Goal: Task Accomplishment & Management: Manage account settings

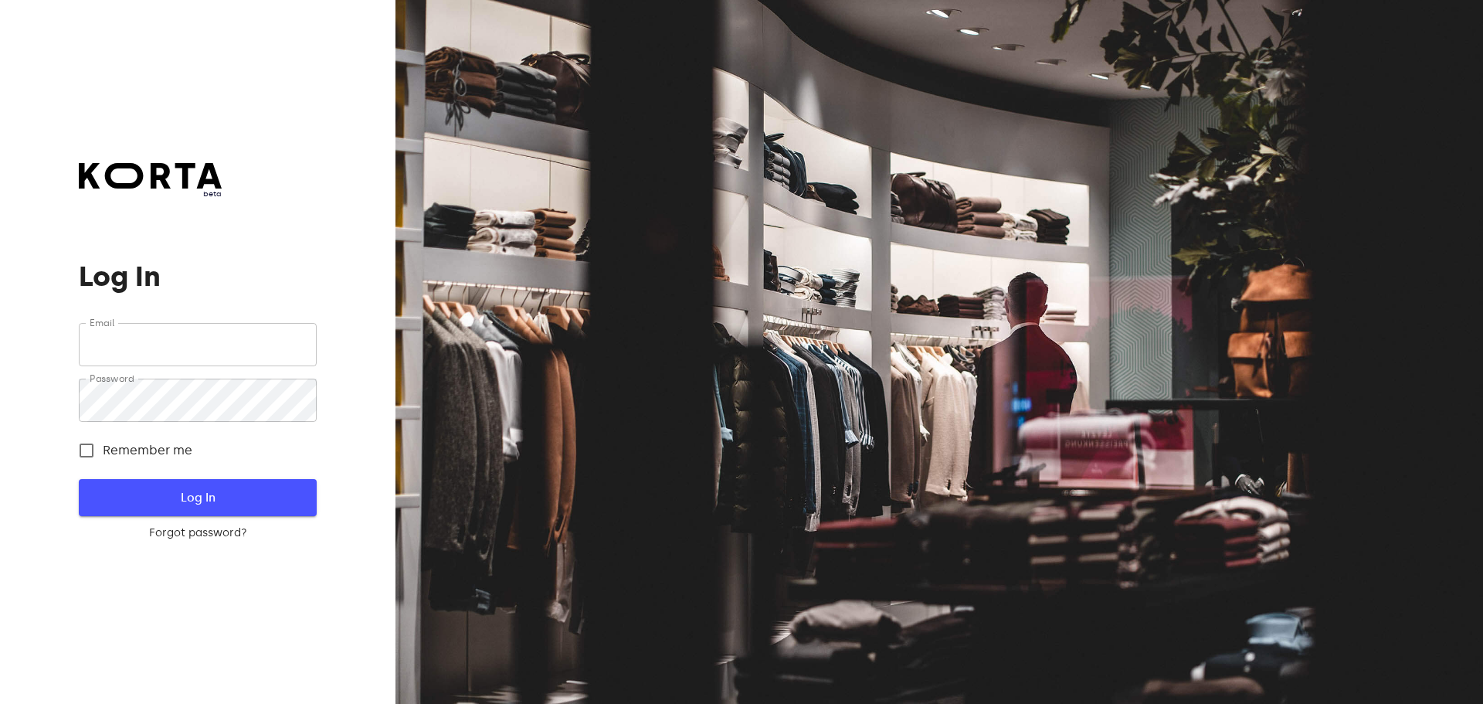
type input "[EMAIL_ADDRESS][DOMAIN_NAME]"
click at [205, 490] on span "Log In" at bounding box center [197, 497] width 188 height 20
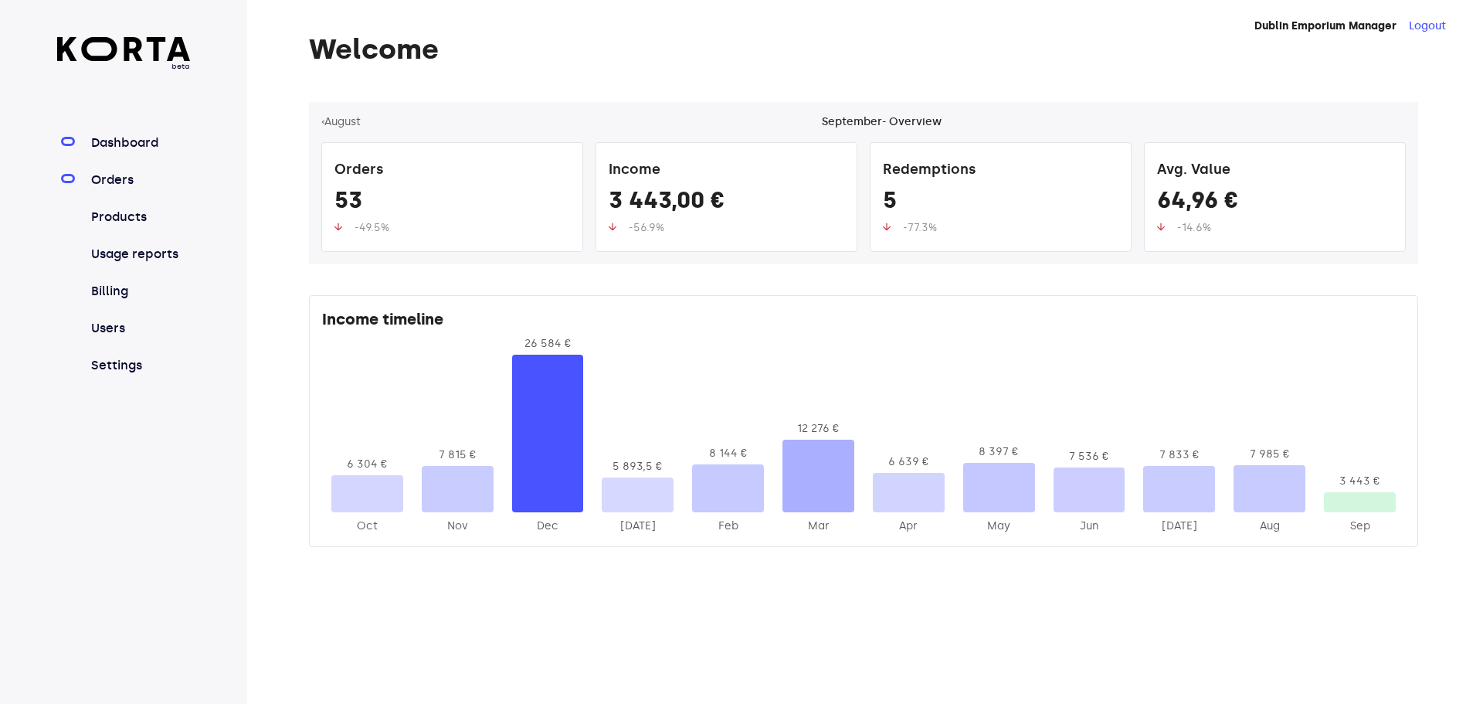
click at [146, 179] on link "Orders" at bounding box center [139, 180] width 103 height 19
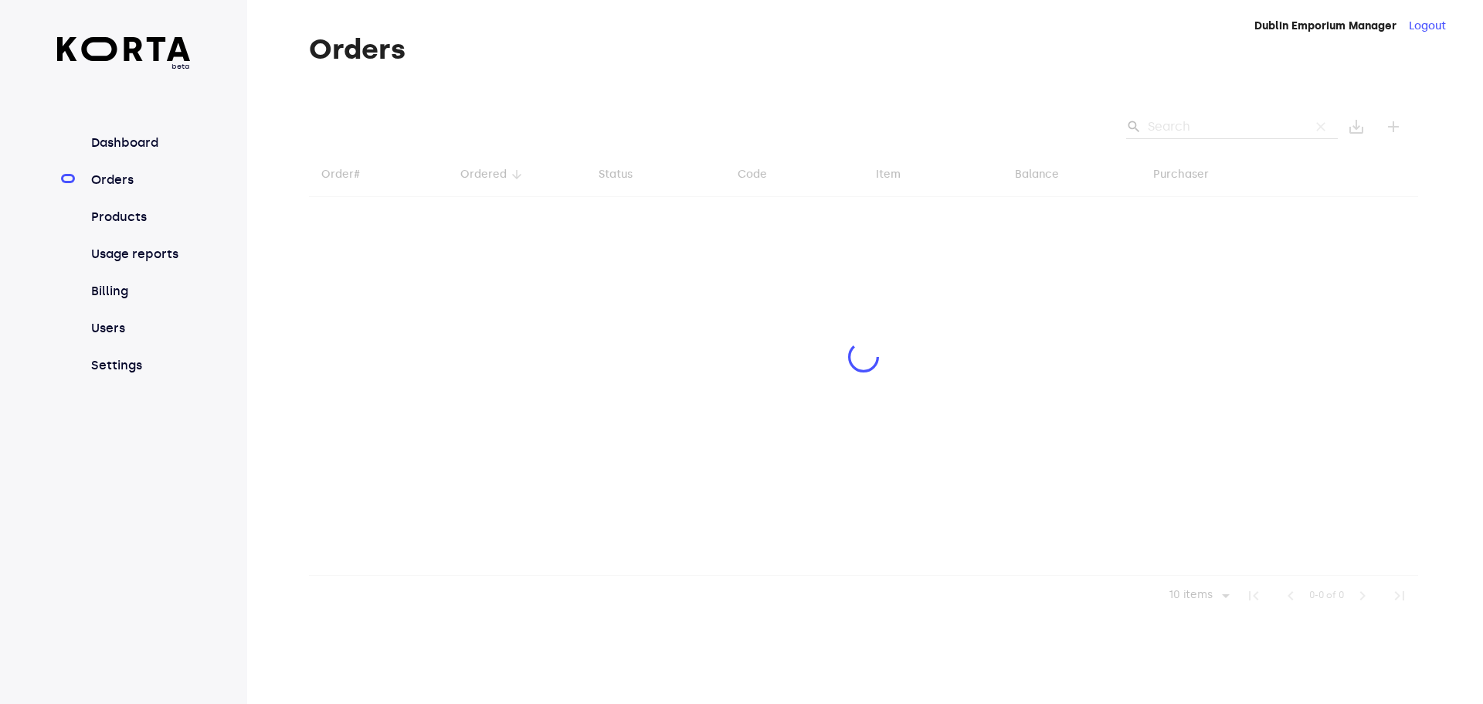
click at [1232, 124] on div at bounding box center [863, 359] width 1109 height 514
click at [1219, 122] on div at bounding box center [863, 359] width 1109 height 514
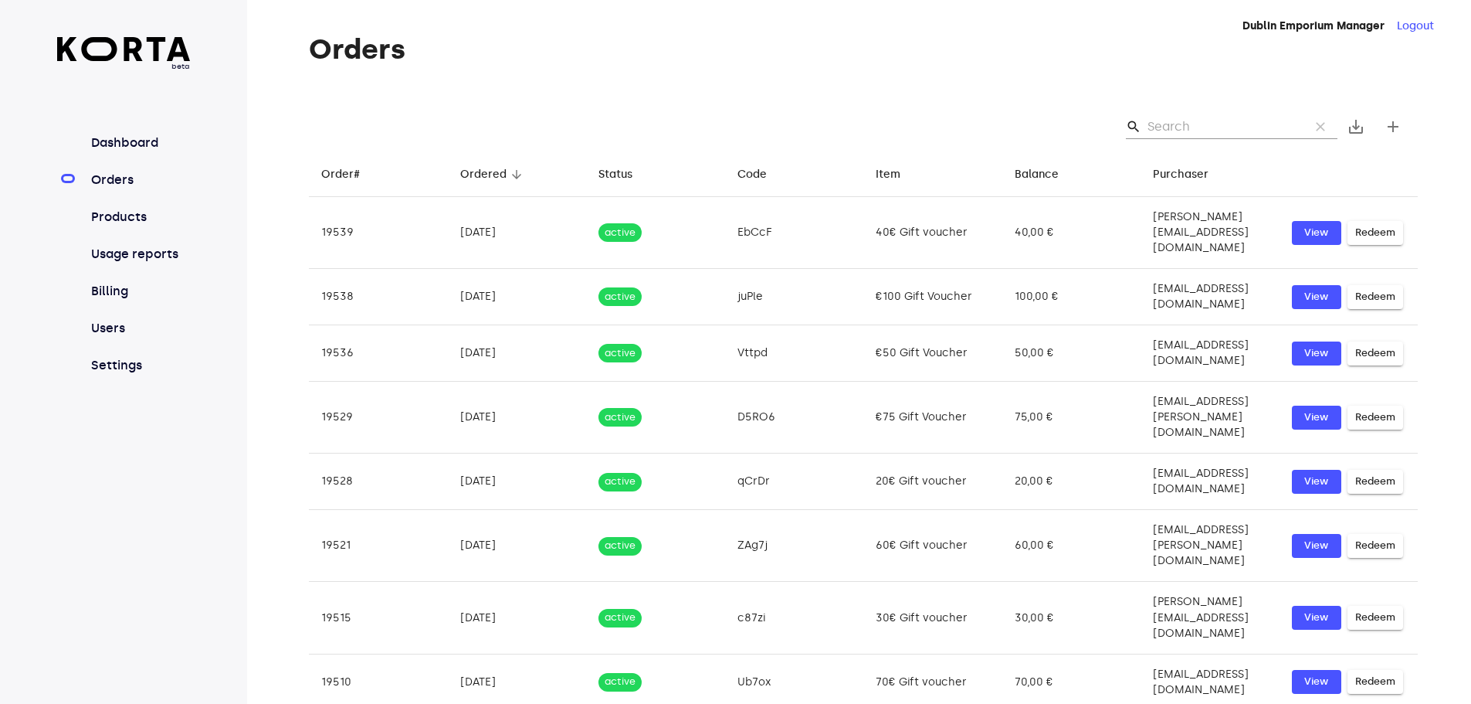
click at [1215, 124] on input "Search" at bounding box center [1223, 126] width 150 height 25
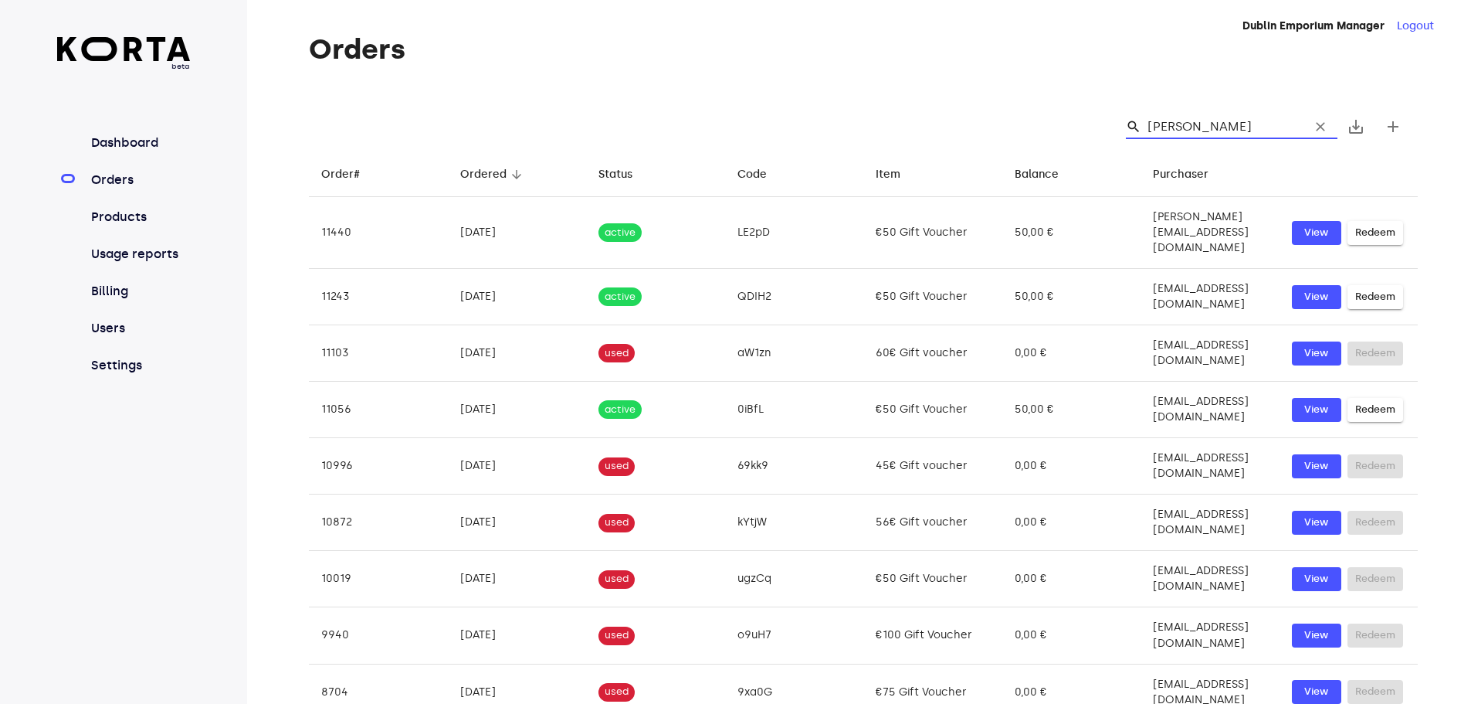
type input "[PERSON_NAME]"
drag, startPoint x: 1244, startPoint y: 111, endPoint x: 1244, endPoint y: 129, distance: 17.8
click at [1244, 117] on div "search [PERSON_NAME] clear save_alt add" at bounding box center [863, 126] width 1109 height 49
click at [1244, 129] on input "[PERSON_NAME]" at bounding box center [1223, 126] width 150 height 25
type input "[PERSON_NAME]."
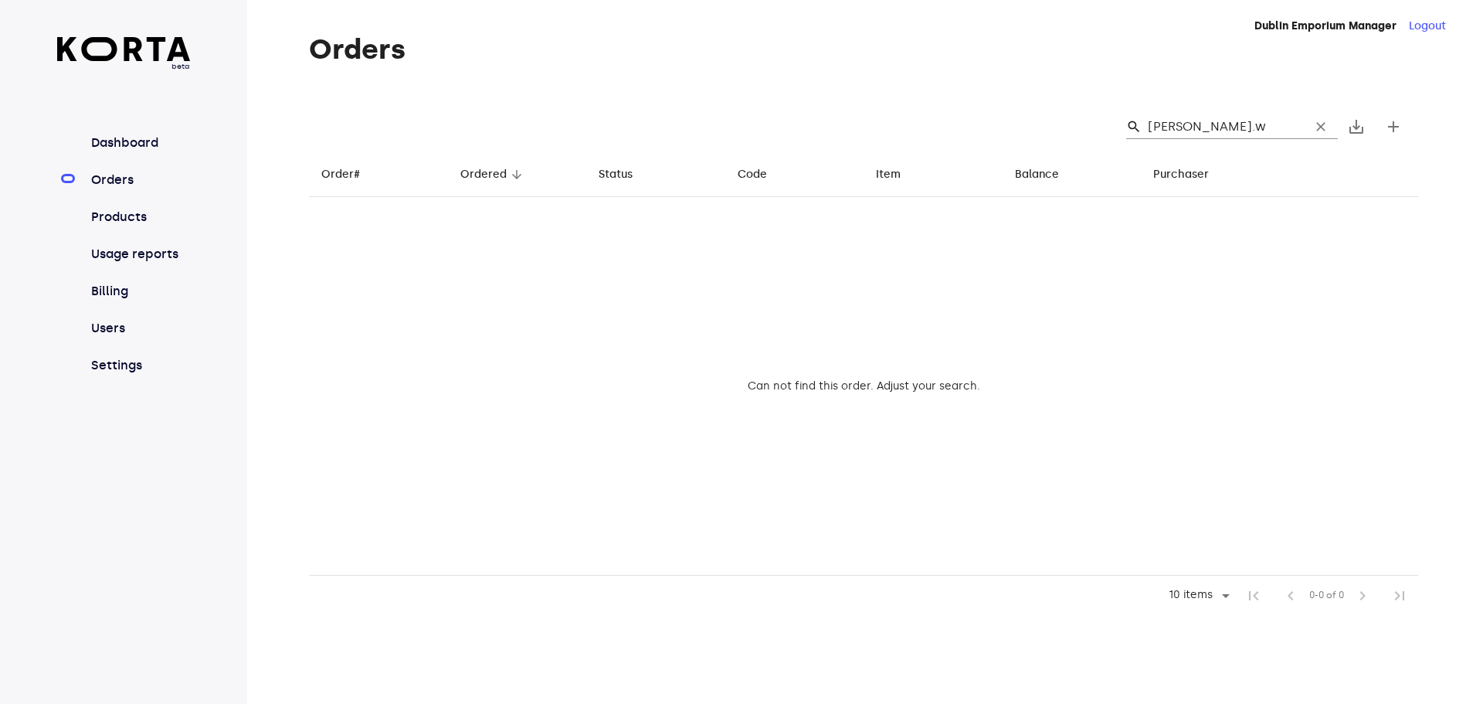
click at [1247, 128] on input "[PERSON_NAME].w" at bounding box center [1223, 126] width 150 height 25
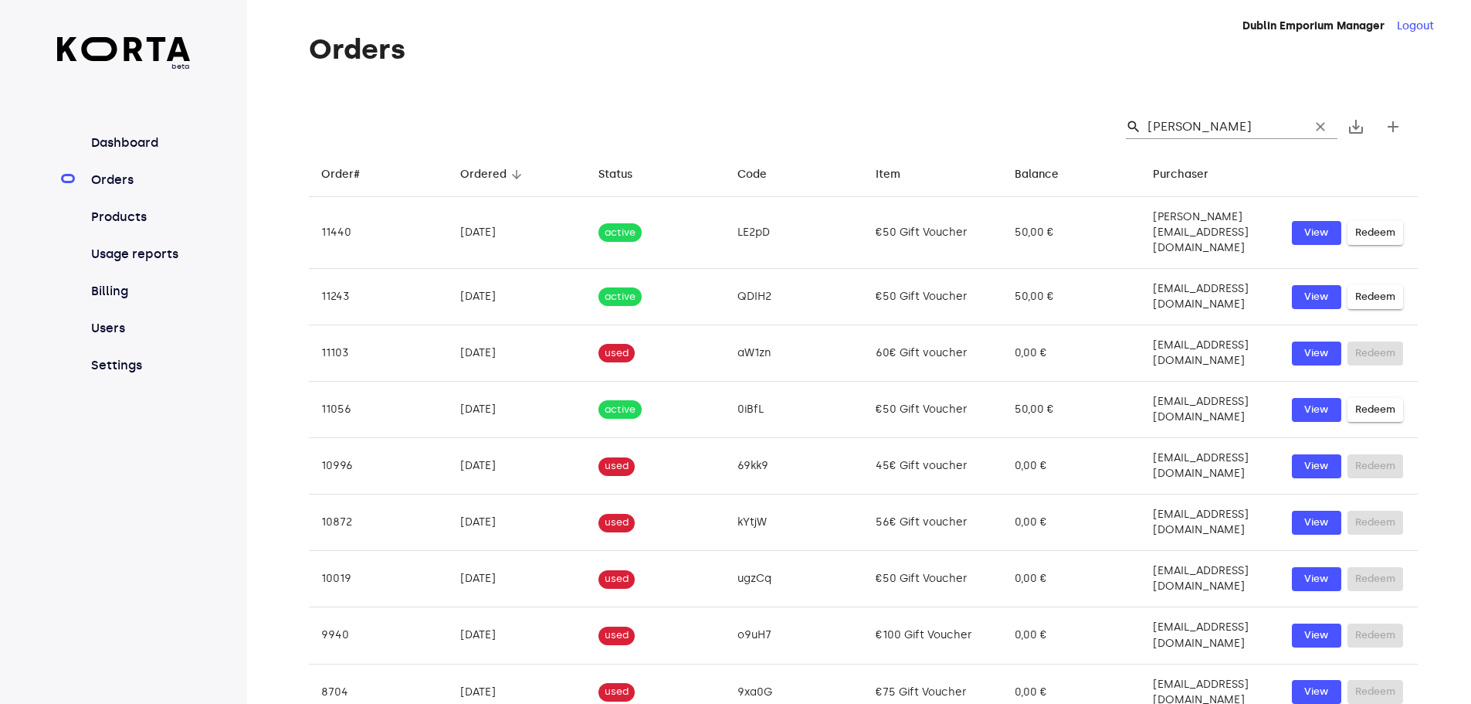
click at [1244, 112] on div "search [PERSON_NAME] clear save_alt add" at bounding box center [863, 126] width 1109 height 49
click at [1259, 127] on input "[PERSON_NAME]" at bounding box center [1223, 126] width 150 height 25
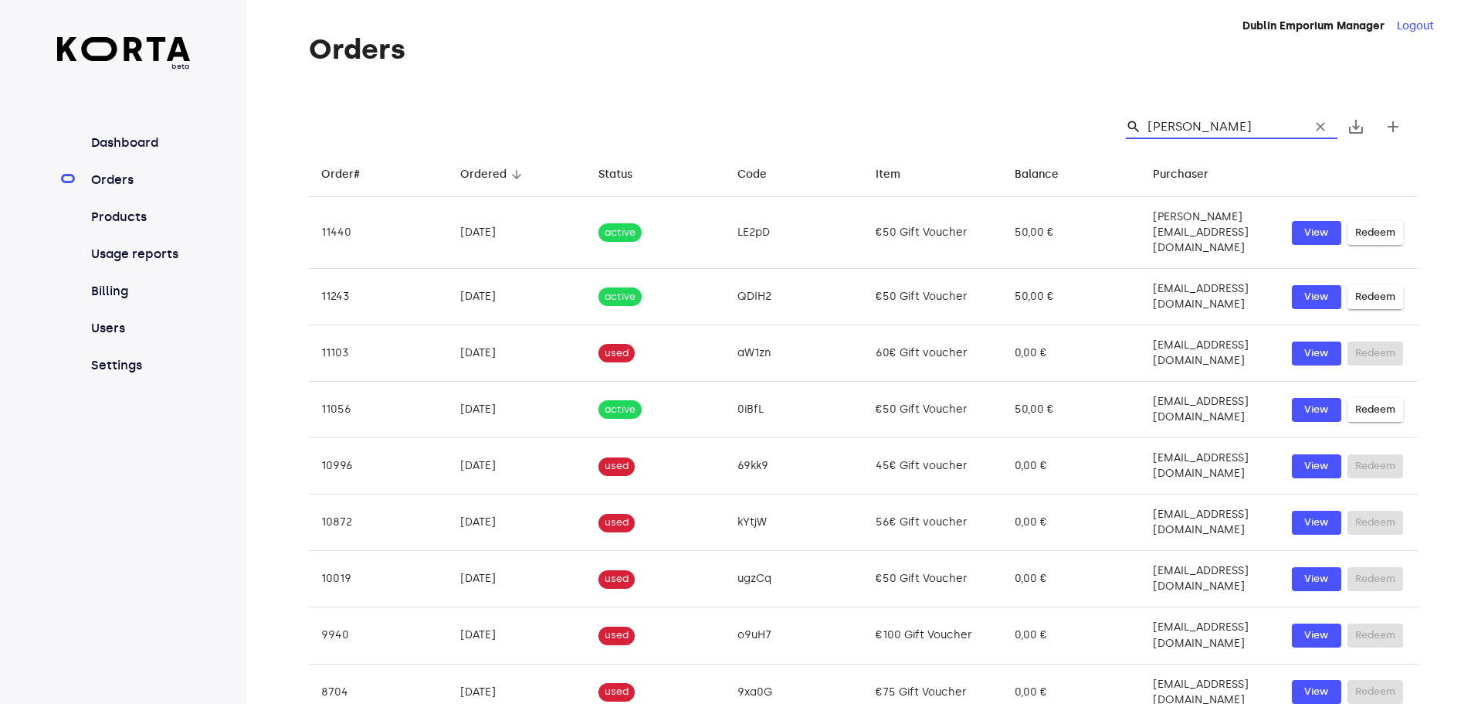
click at [1259, 127] on input "[PERSON_NAME]" at bounding box center [1223, 126] width 150 height 25
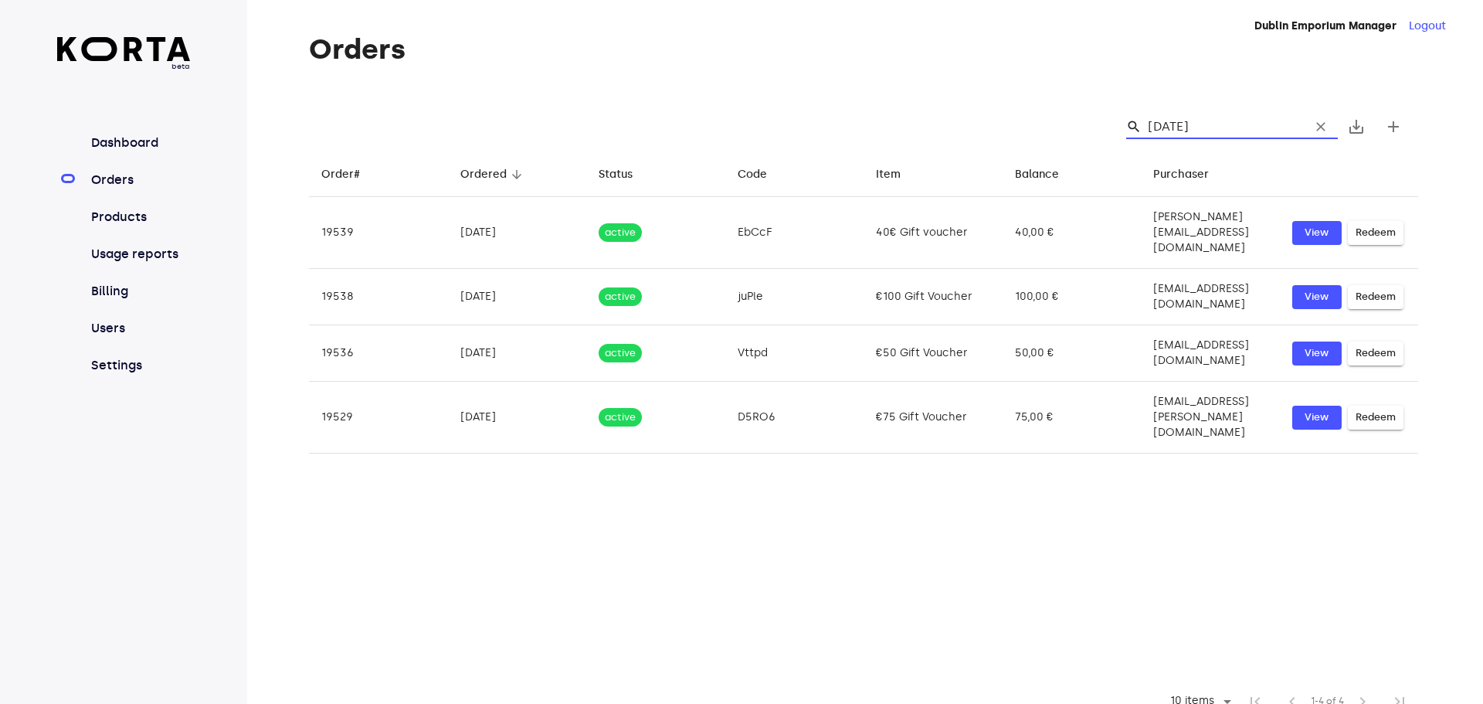
click at [1201, 122] on input "[DATE]" at bounding box center [1223, 126] width 150 height 25
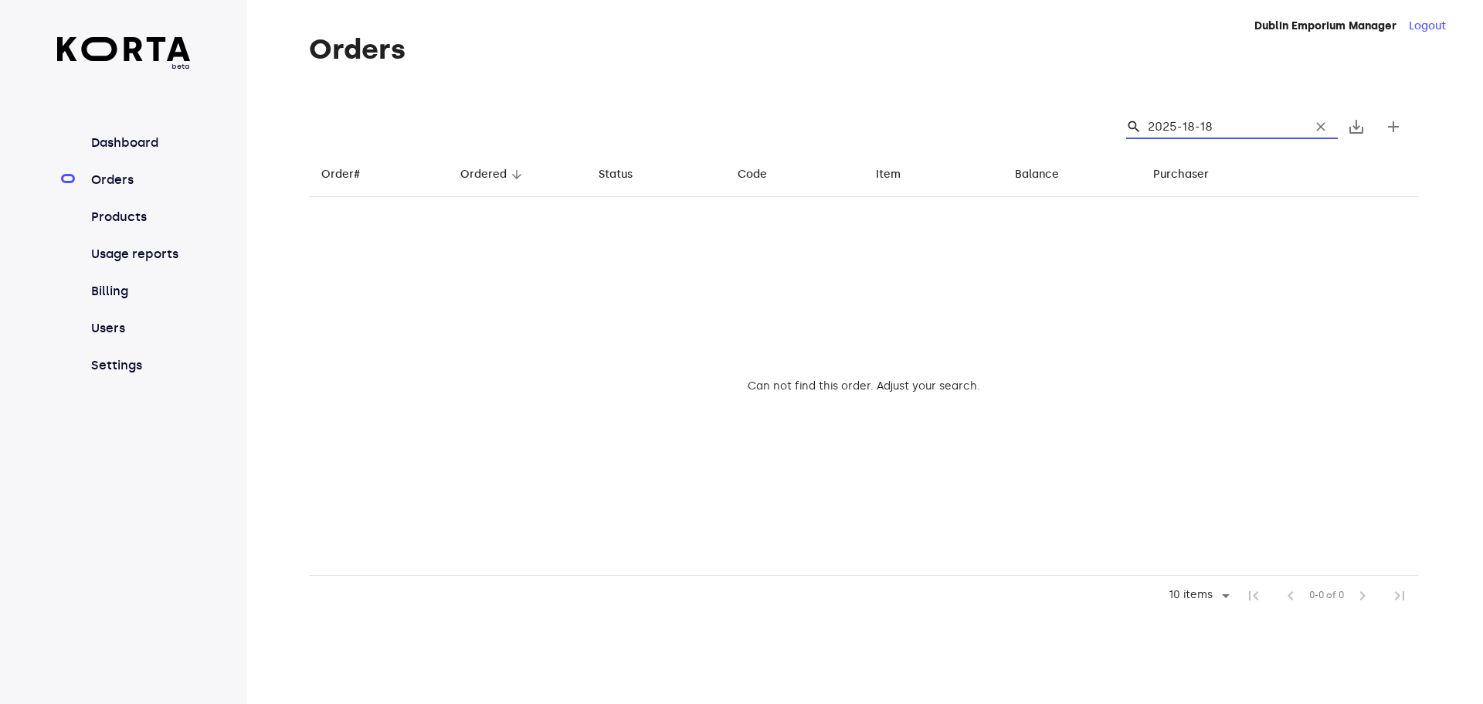
click at [1232, 120] on input "2025-18-18" at bounding box center [1223, 126] width 150 height 25
click at [1204, 124] on input "2025-18-09" at bounding box center [1223, 126] width 150 height 25
click at [1243, 127] on input "2025-18-09" at bounding box center [1223, 126] width 150 height 25
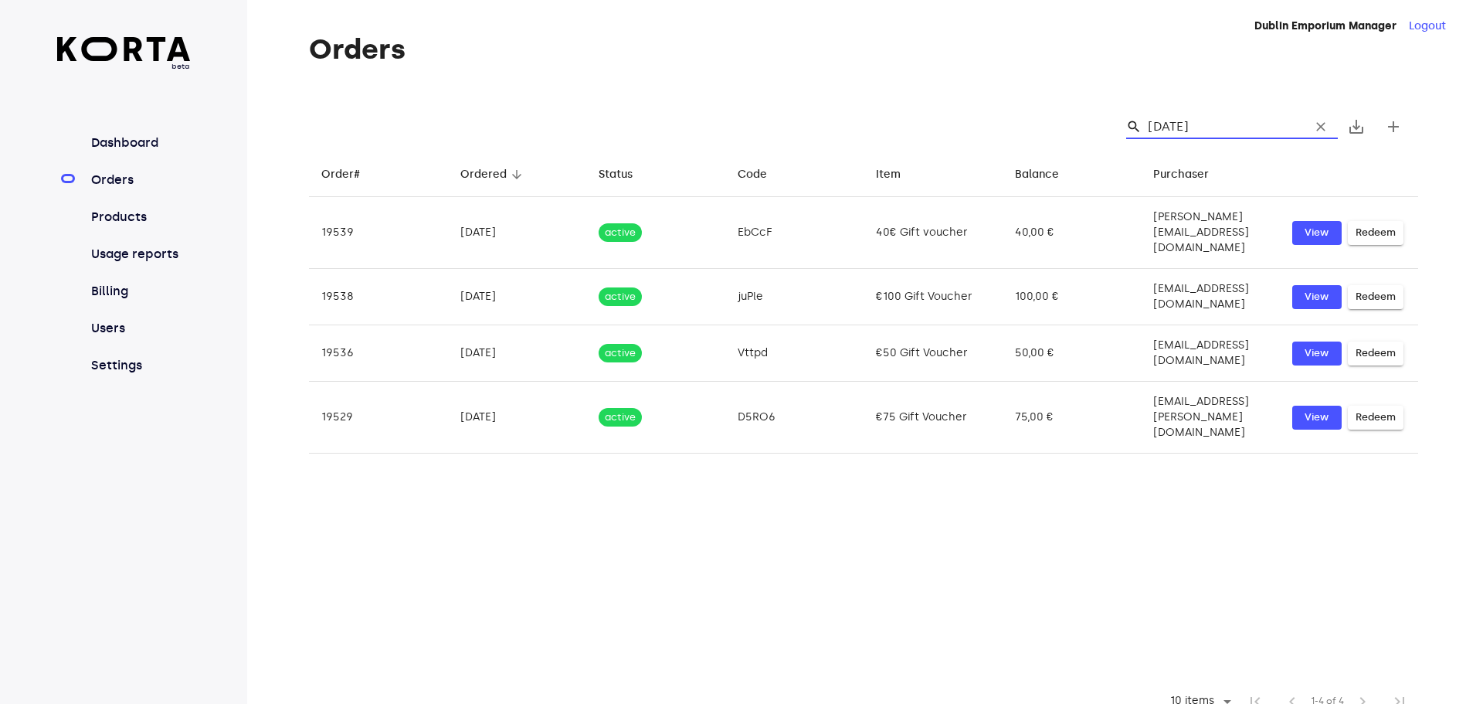
type input "[DATE]"
